Goal: Find specific page/section: Find specific page/section

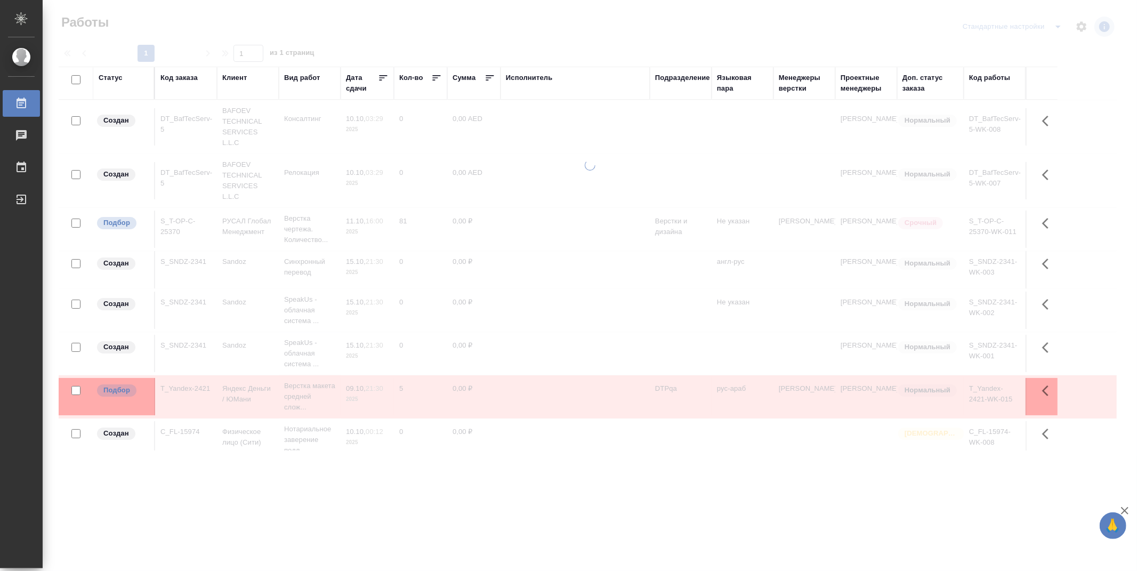
click at [701, 79] on div "Подразделение" at bounding box center [682, 77] width 55 height 11
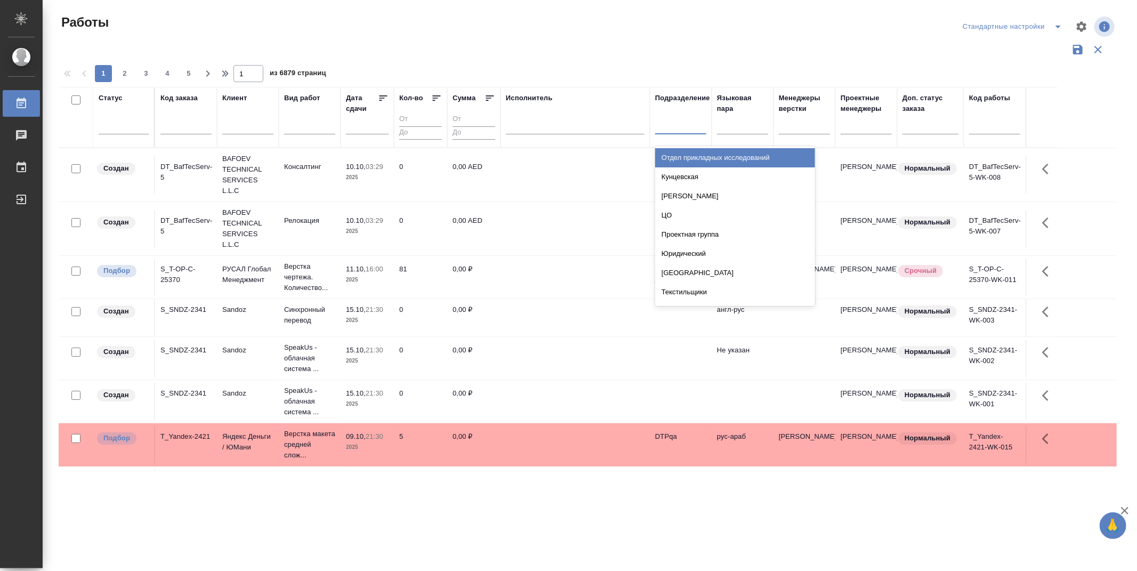
click at [693, 129] on div at bounding box center [680, 123] width 51 height 15
type input "dt"
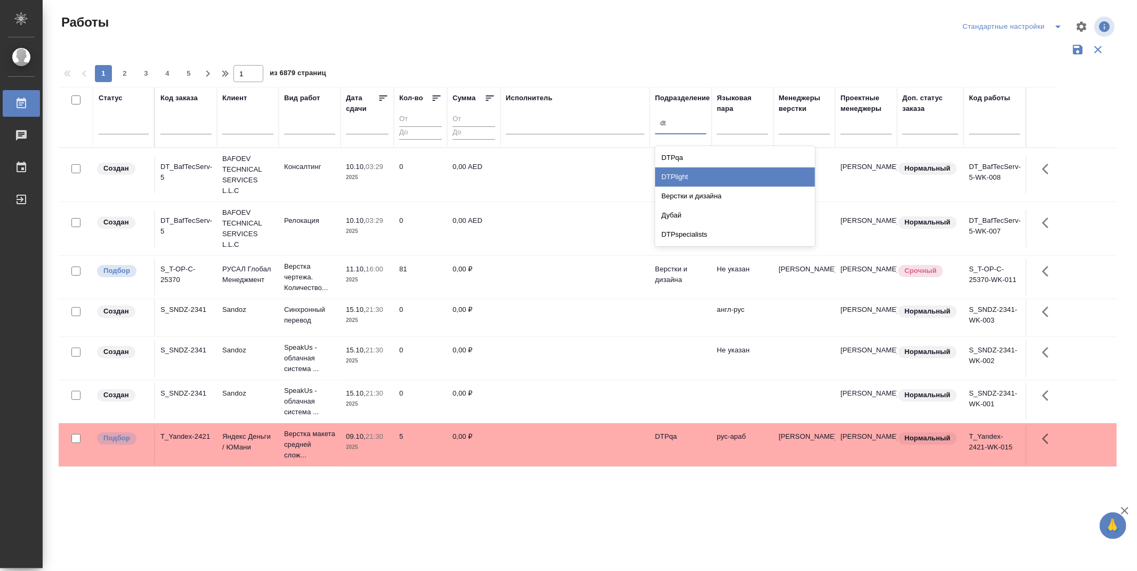
click at [697, 174] on div "DTPlight" at bounding box center [735, 176] width 160 height 19
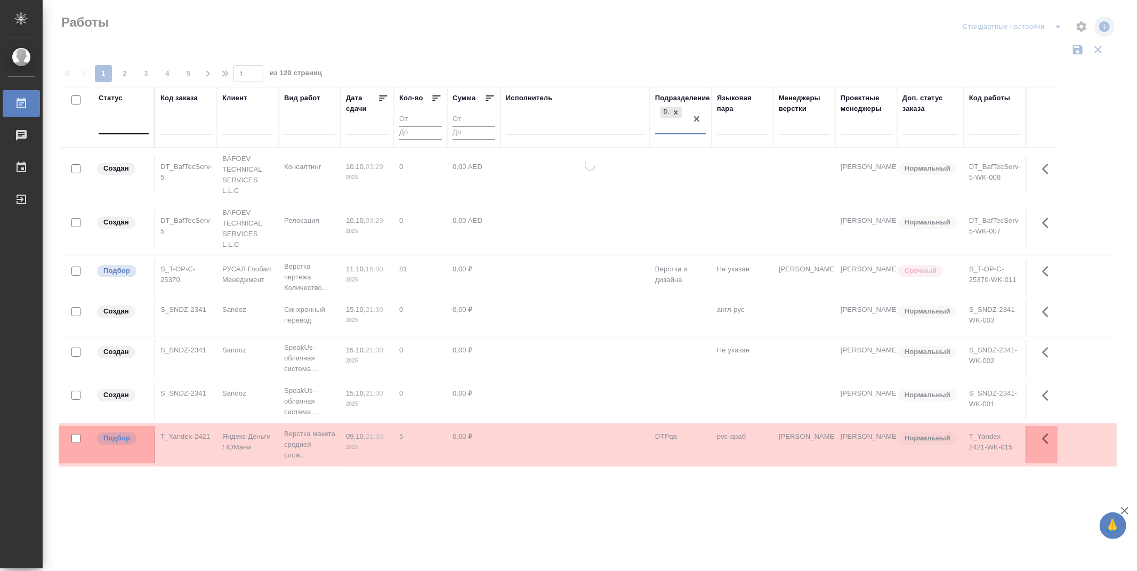
click at [141, 125] on div at bounding box center [124, 123] width 50 height 15
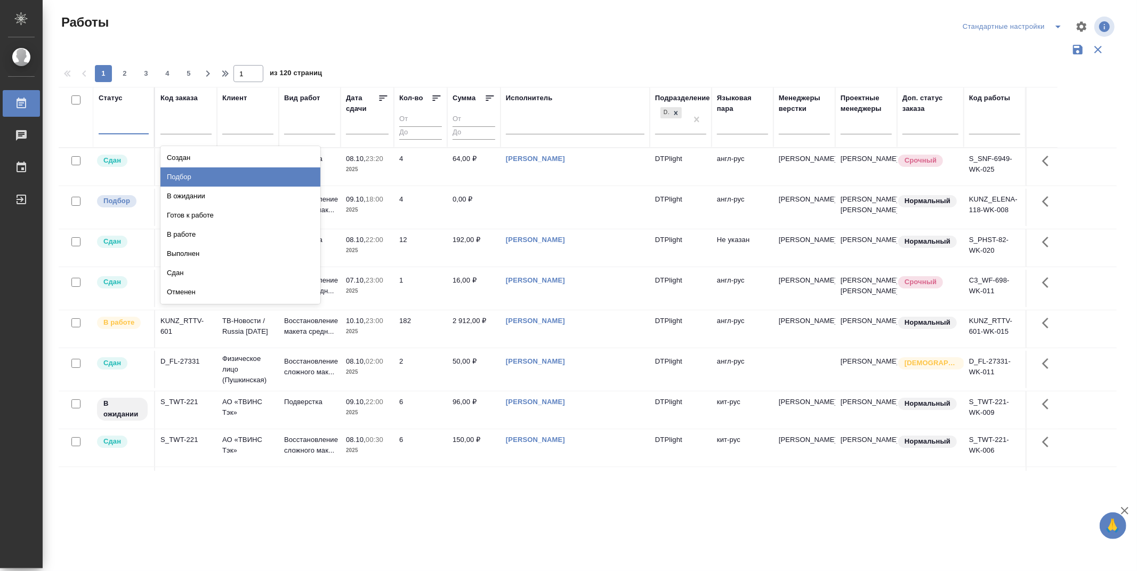
click at [276, 176] on div "Подбор" at bounding box center [240, 176] width 160 height 19
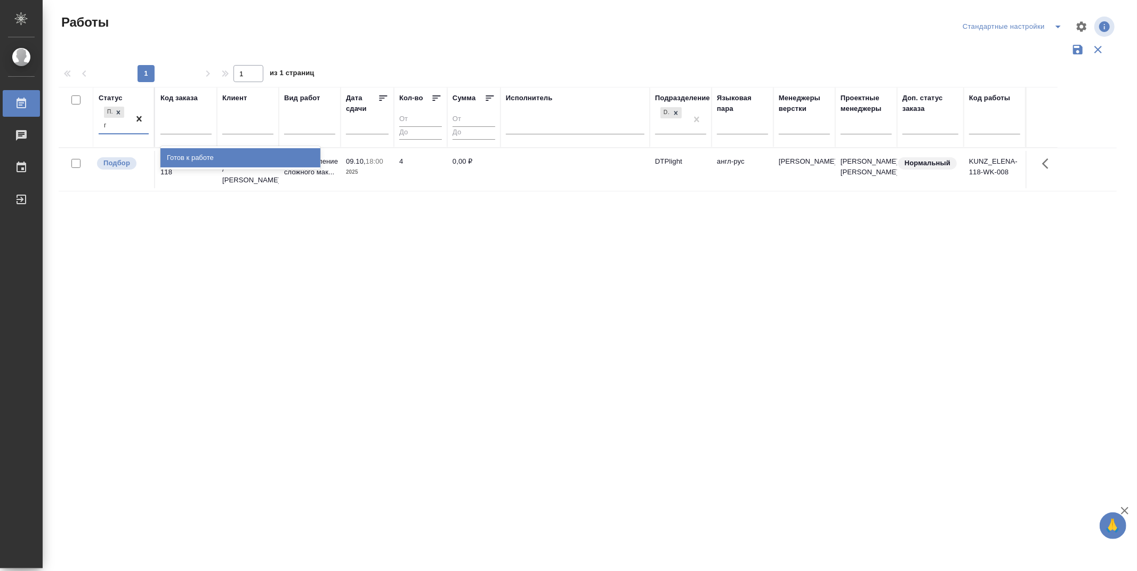
type input "го"
click at [203, 159] on div "Готов к работе" at bounding box center [240, 157] width 160 height 19
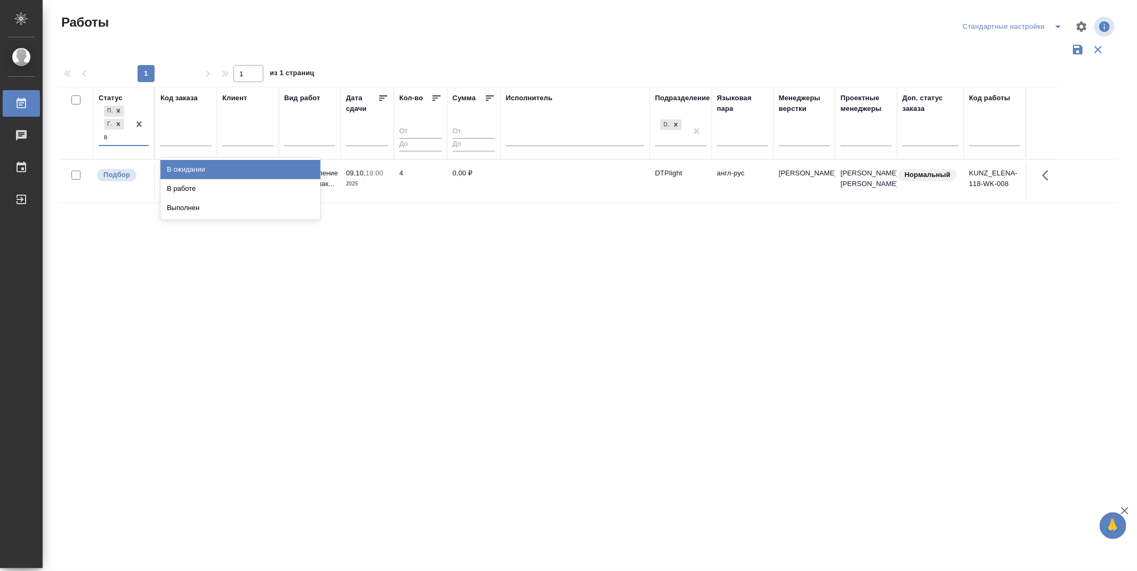
type input "в р"
click at [204, 168] on div "В работе" at bounding box center [240, 169] width 160 height 19
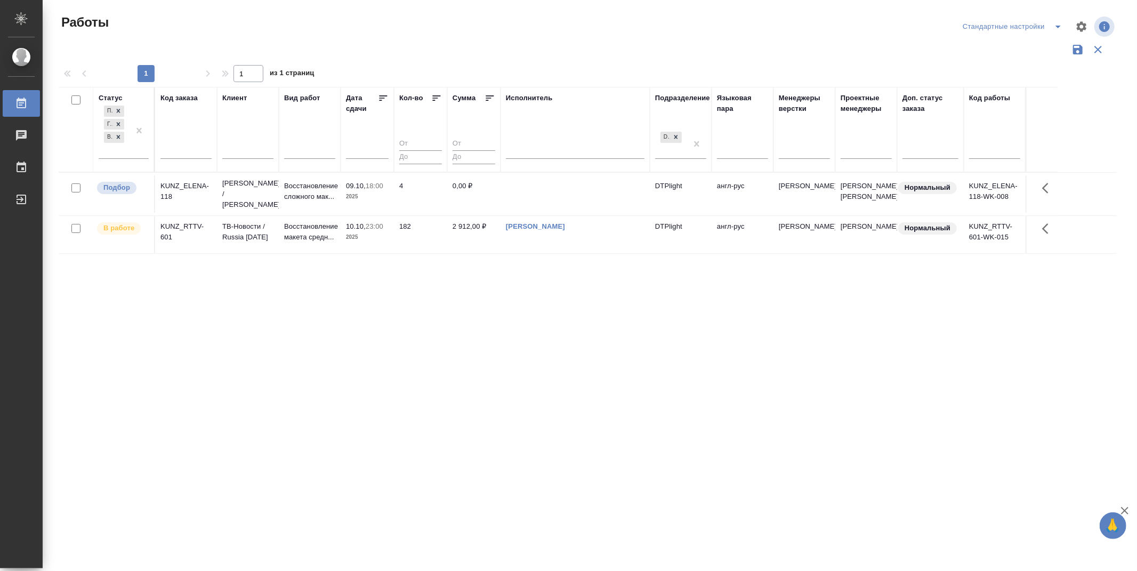
click at [402, 272] on div "Статус Подбор Готов к работе В работе Код заказа Клиент Вид работ [PERSON_NAME]…" at bounding box center [588, 279] width 1058 height 384
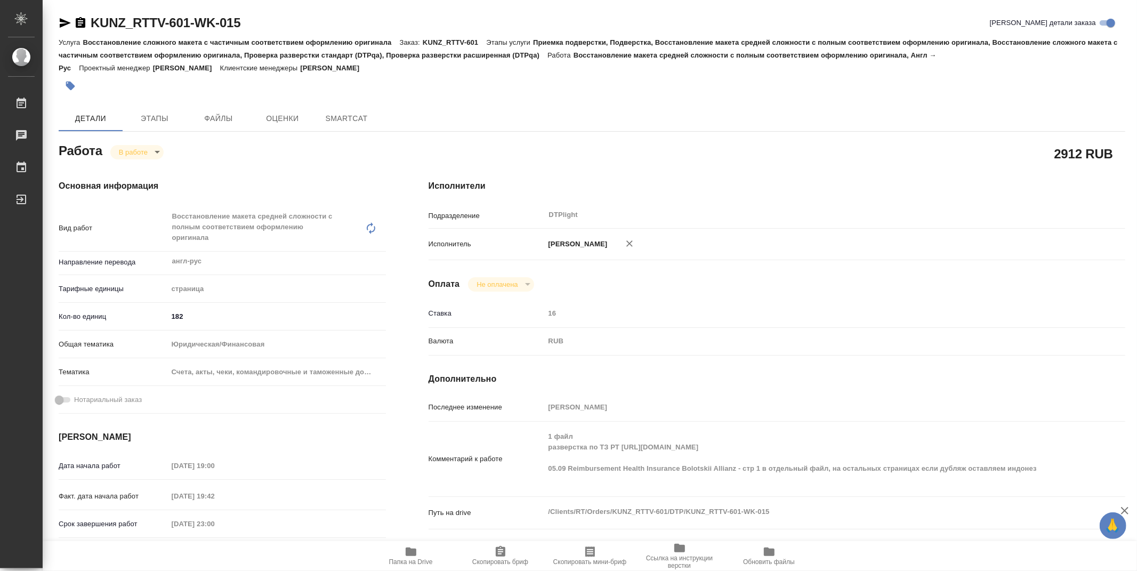
type textarea "x"
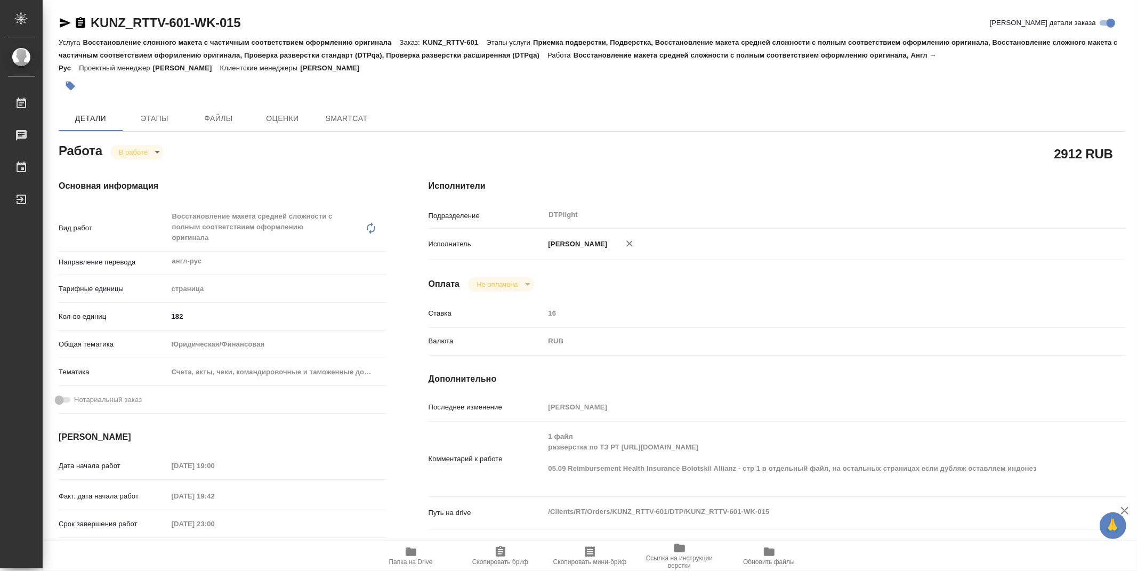
type textarea "x"
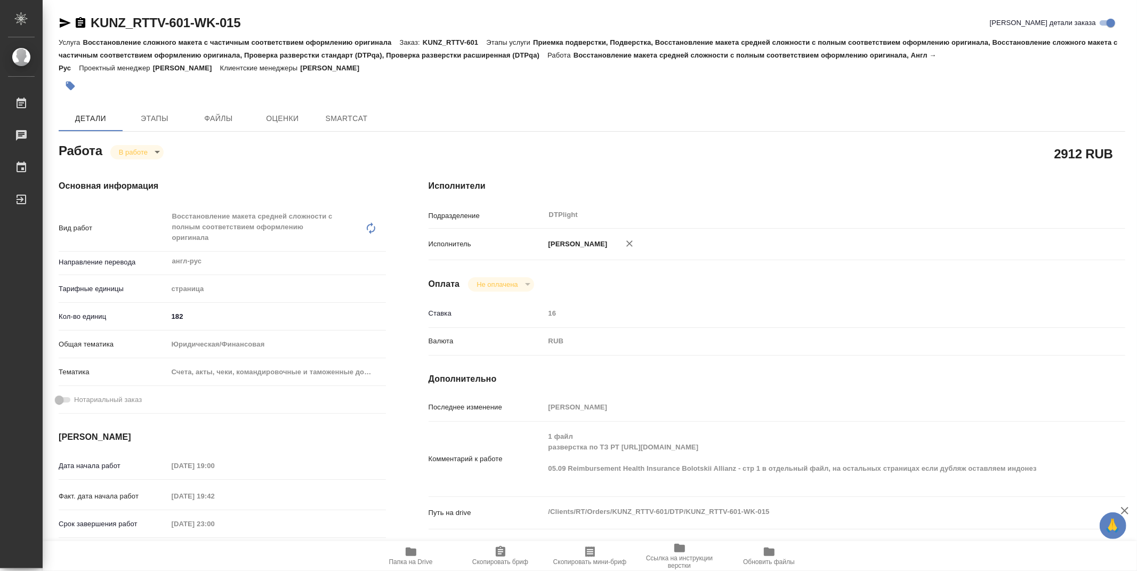
type textarea "x"
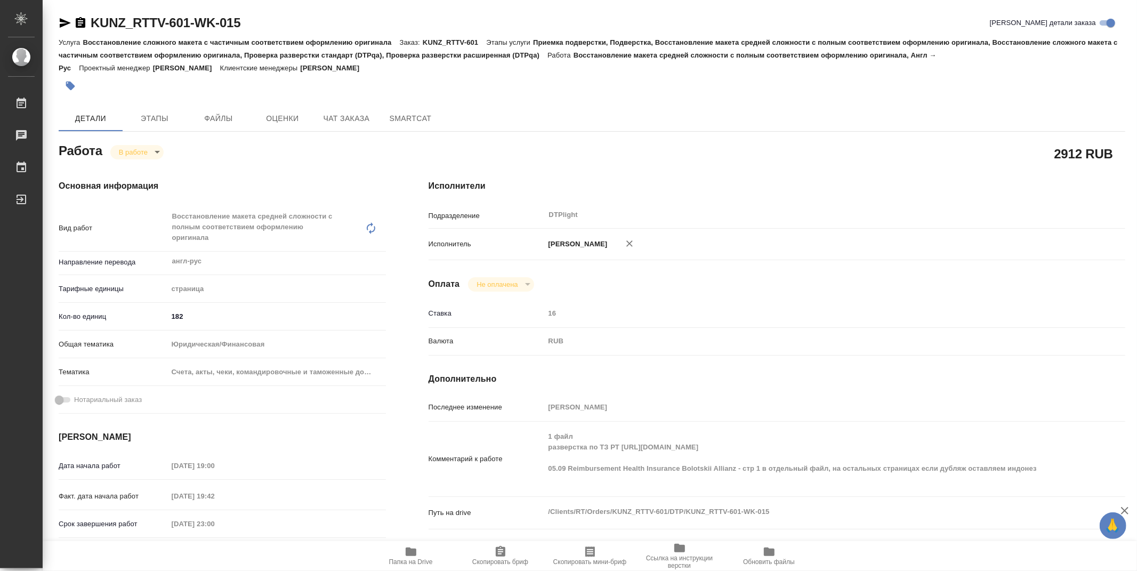
type textarea "x"
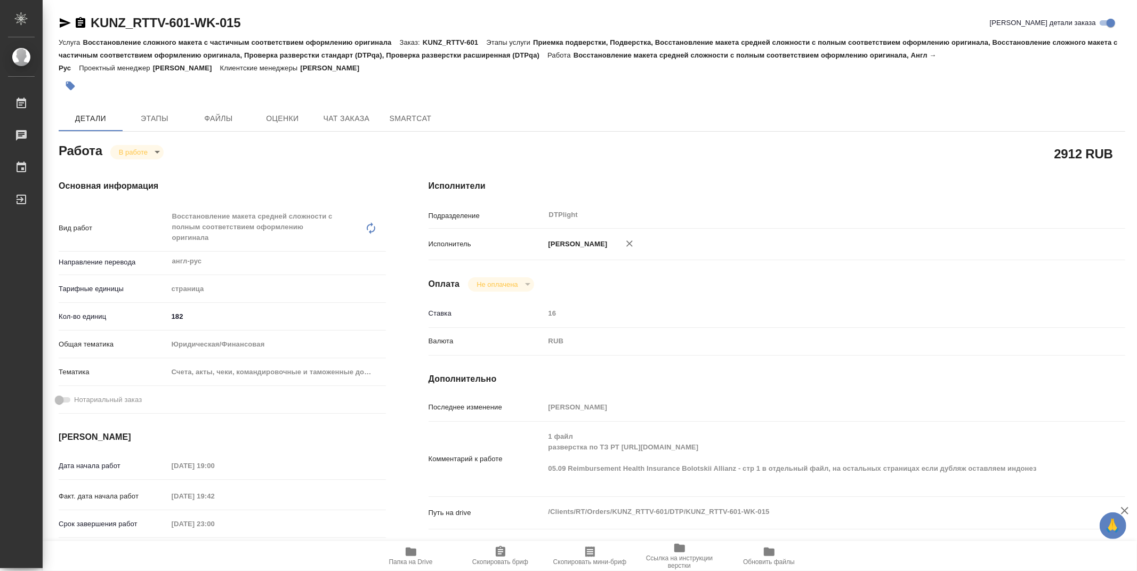
type textarea "x"
